Goal: Information Seeking & Learning: Find specific fact

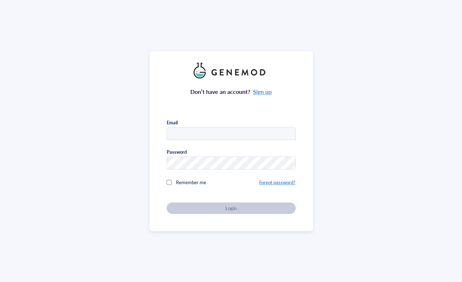
type input "[EMAIL_ADDRESS][PERSON_NAME][DOMAIN_NAME]"
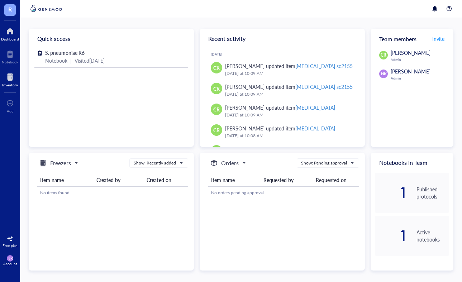
click at [10, 72] on div at bounding box center [10, 76] width 16 height 11
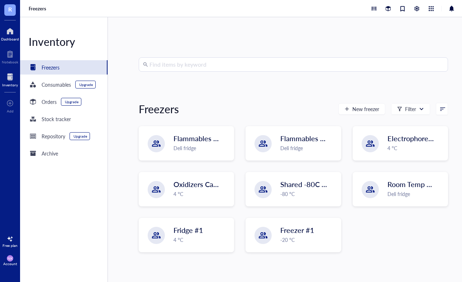
click at [16, 36] on div at bounding box center [10, 30] width 18 height 11
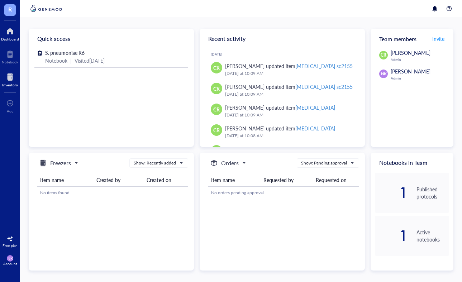
click at [11, 83] on div "Inventory" at bounding box center [10, 85] width 16 height 4
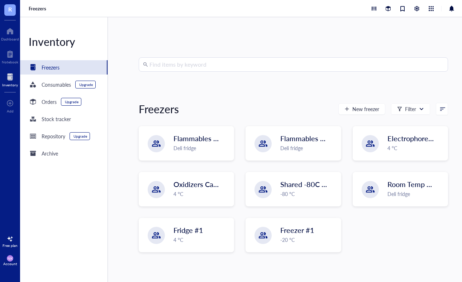
click at [161, 60] on input "search" at bounding box center [296, 65] width 294 height 14
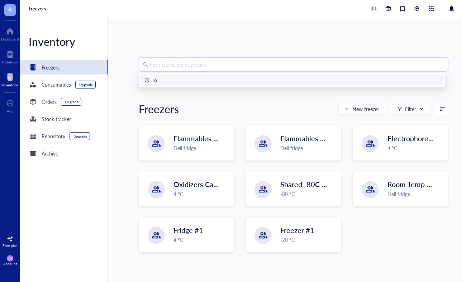
click at [156, 79] on div "r6" at bounding box center [154, 80] width 5 height 8
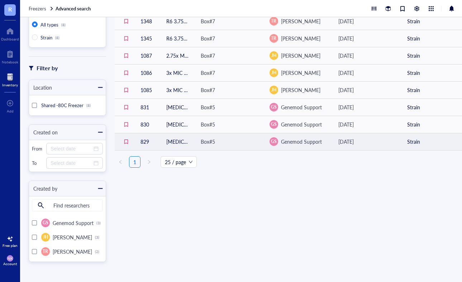
scroll to position [54, 0]
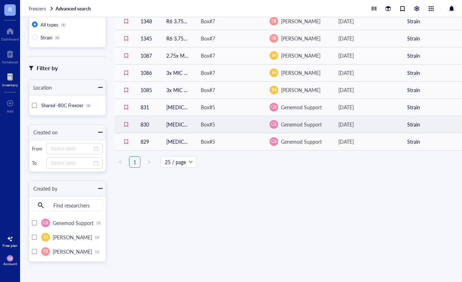
click at [382, 125] on div "[DATE]" at bounding box center [366, 124] width 57 height 8
